Goal: Task Accomplishment & Management: Use online tool/utility

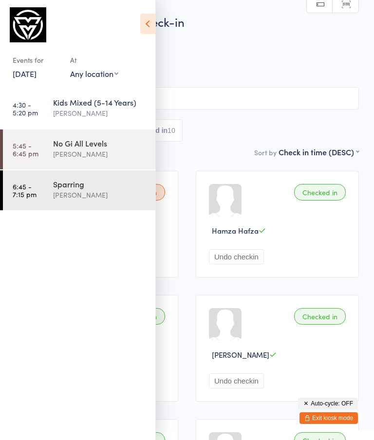
click at [106, 72] on select "Any location Thirroul" at bounding box center [94, 73] width 48 height 11
select select "0"
click at [148, 23] on icon at bounding box center [147, 24] width 15 height 20
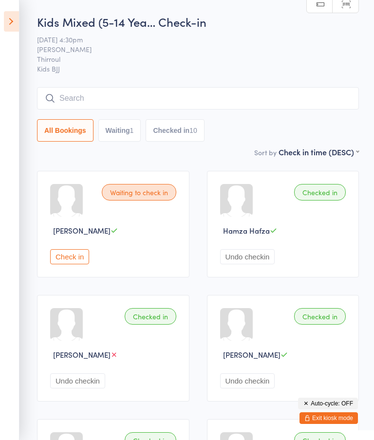
click at [10, 19] on icon at bounding box center [11, 21] width 15 height 20
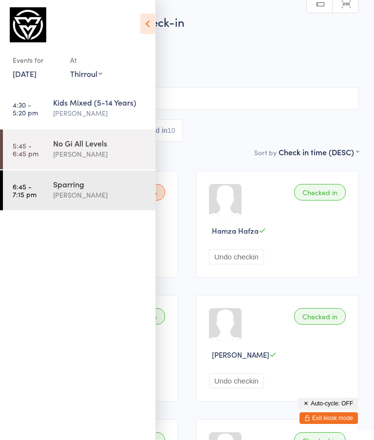
click at [146, 21] on icon at bounding box center [147, 24] width 15 height 20
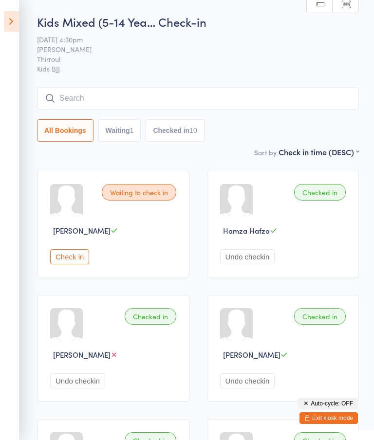
click at [335, 413] on button "Exit kiosk mode" at bounding box center [328, 418] width 58 height 12
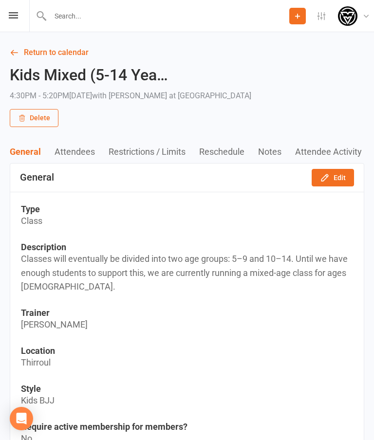
click at [17, 13] on icon at bounding box center [13, 15] width 9 height 6
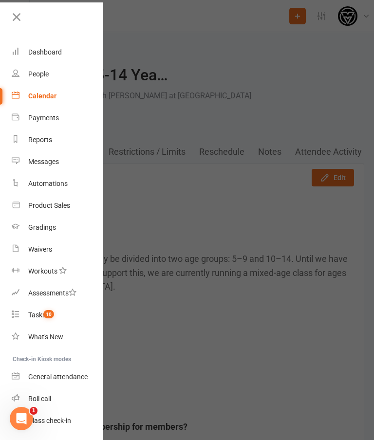
click at [65, 418] on div "Class check-in" at bounding box center [49, 420] width 43 height 8
